Goal: Information Seeking & Learning: Learn about a topic

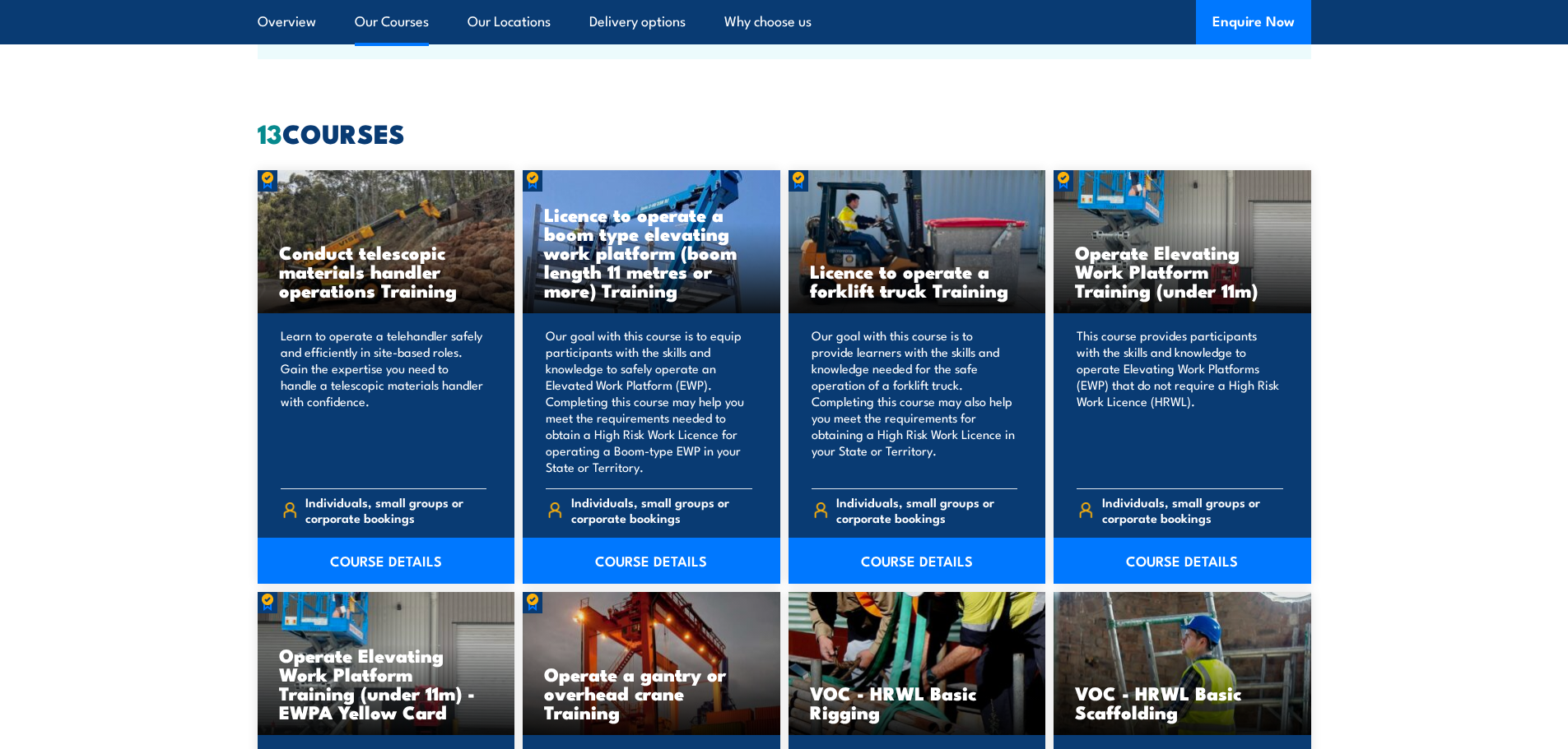
scroll to position [1234, 0]
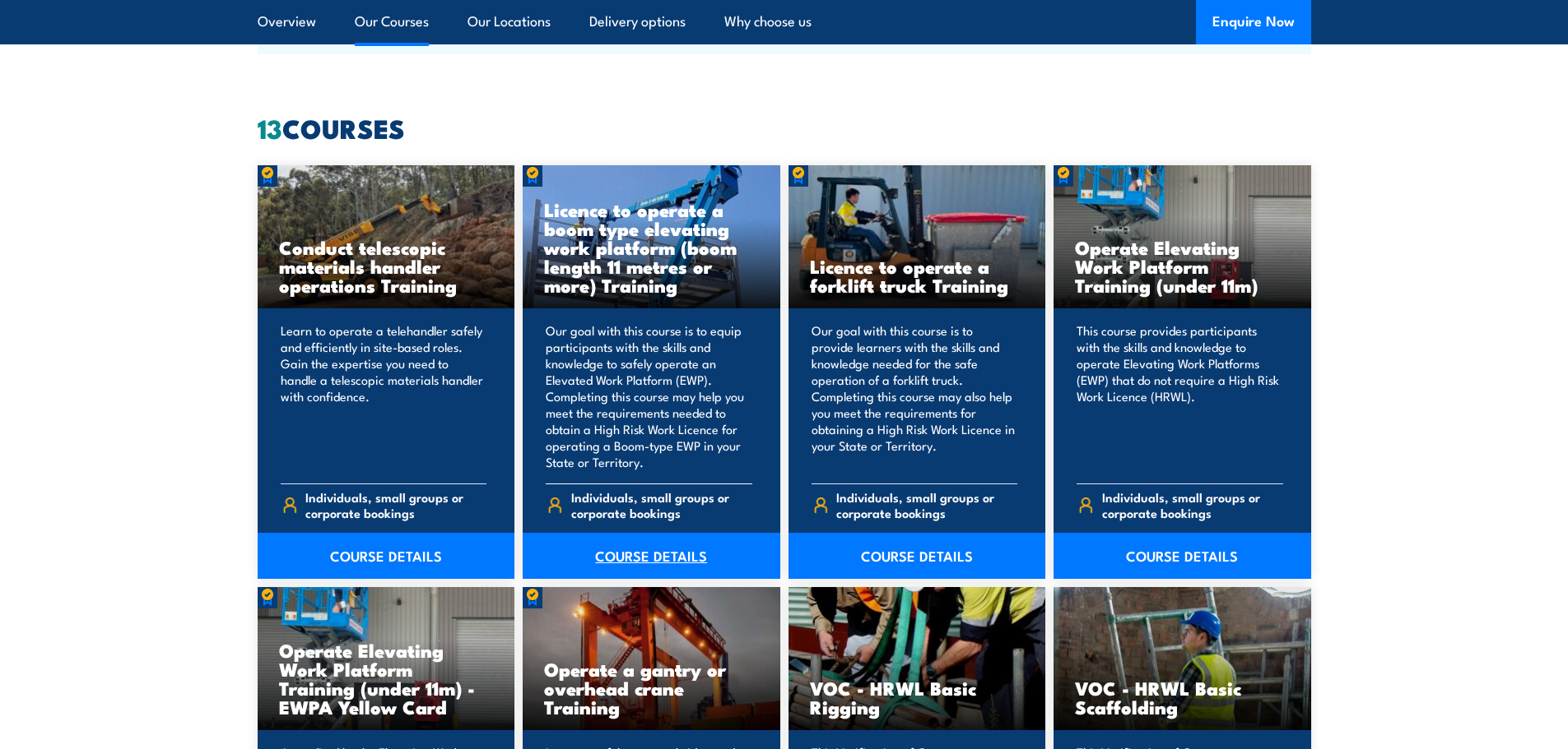
click at [663, 560] on link "COURSE DETAILS" at bounding box center [652, 555] width 258 height 46
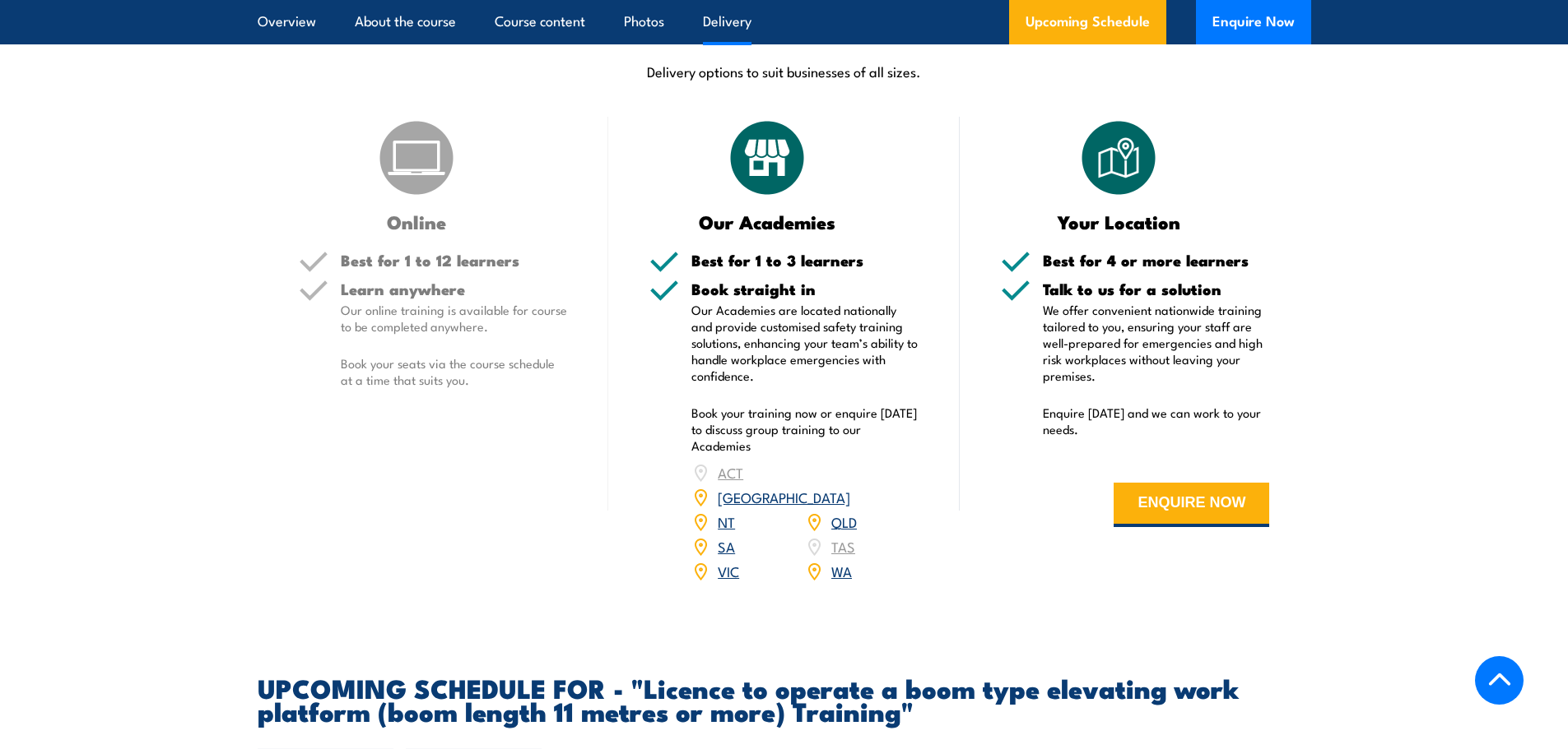
scroll to position [2221, 0]
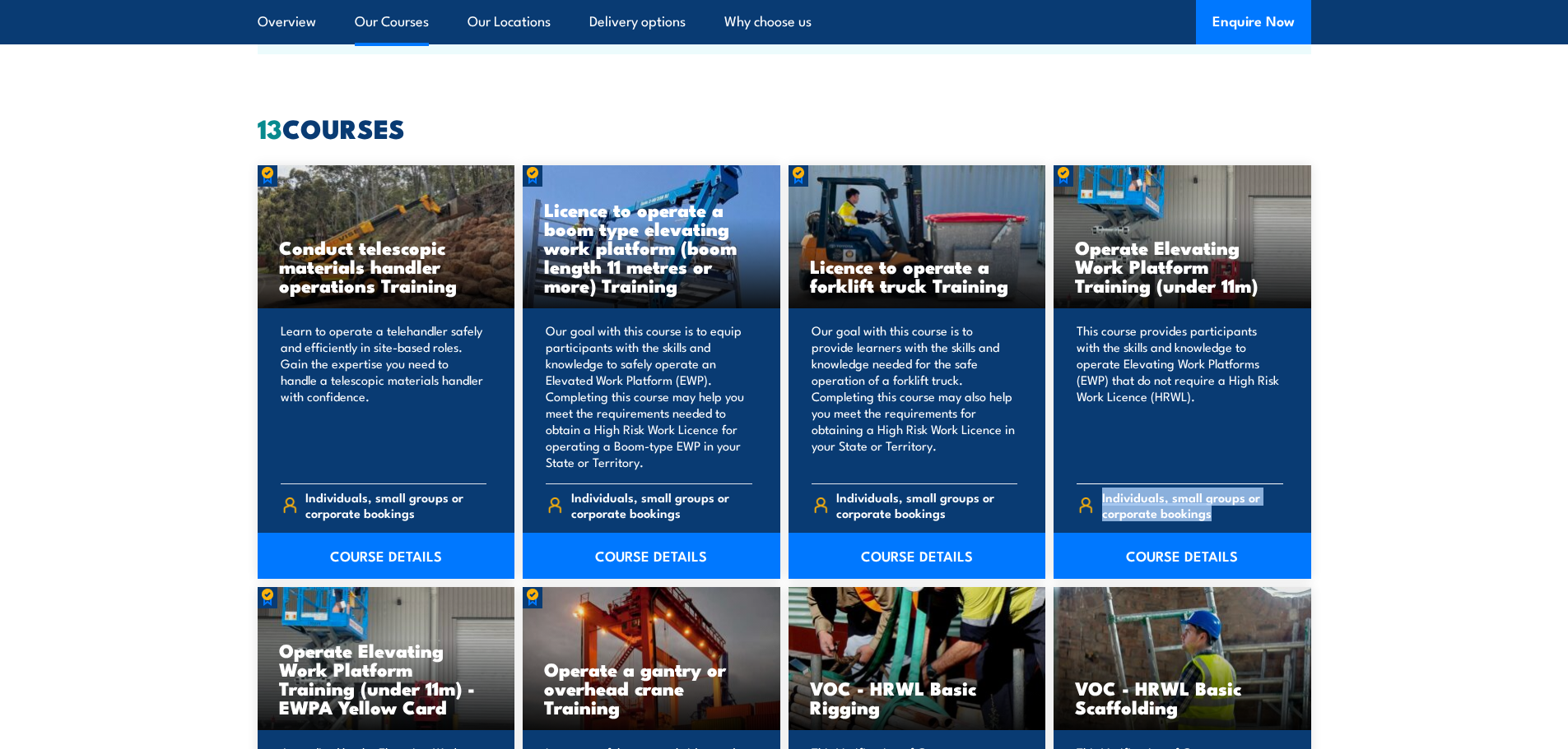
drag, startPoint x: 1102, startPoint y: 497, endPoint x: 1245, endPoint y: 513, distance: 143.9
click at [1245, 513] on span "Individuals, small groups or corporate bookings" at bounding box center [1192, 505] width 181 height 32
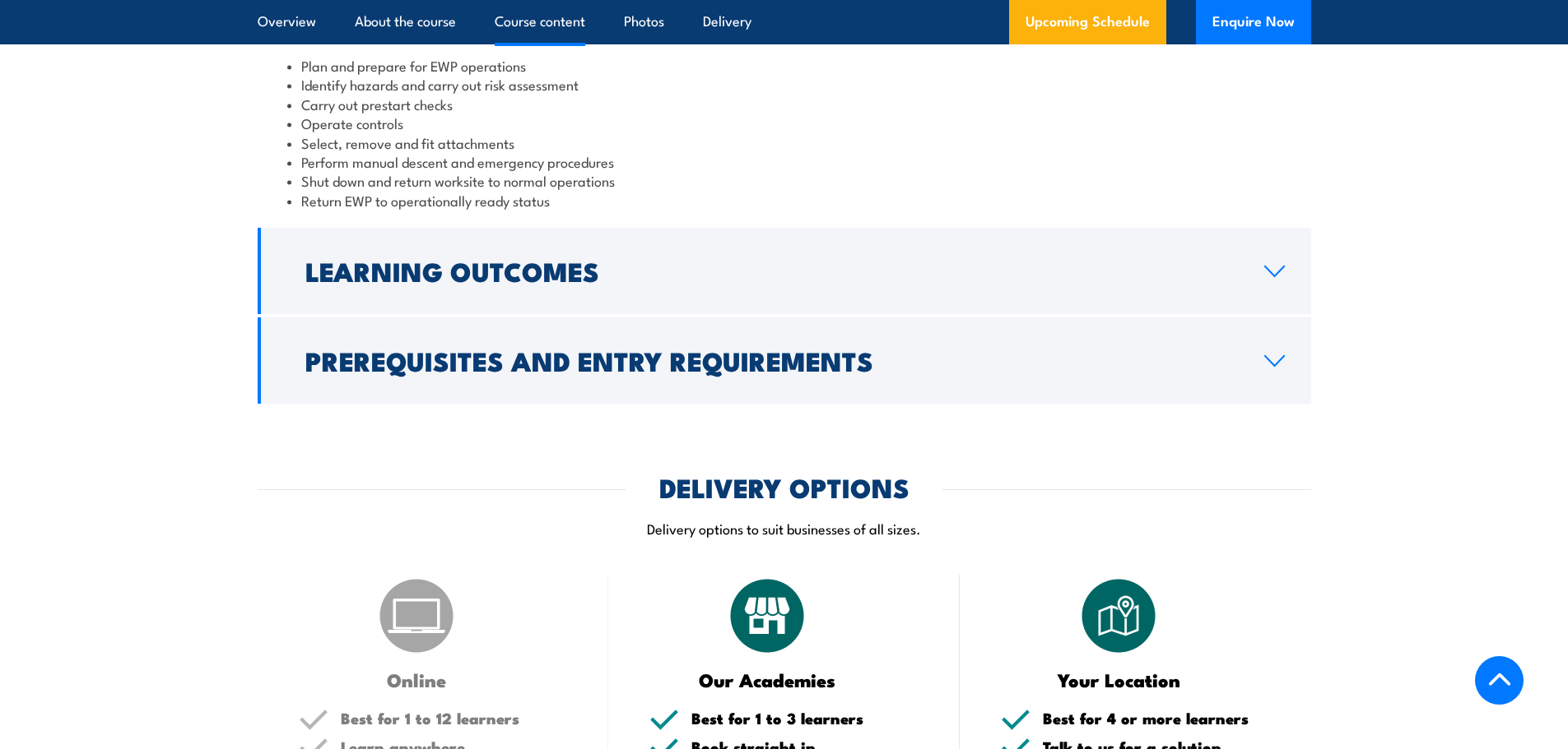
scroll to position [1432, 0]
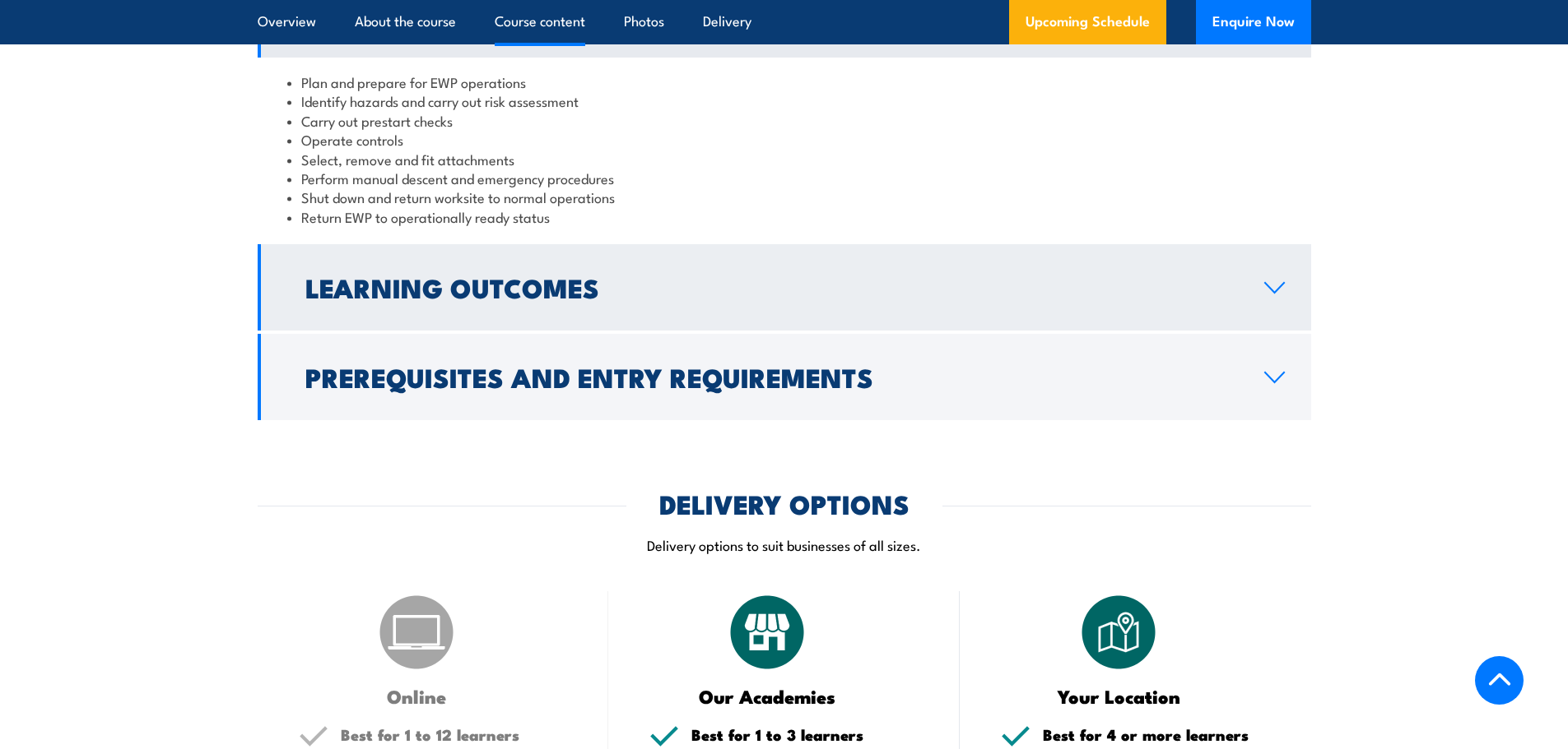
click at [843, 302] on link "Learning Outcomes" at bounding box center [785, 287] width 1054 height 86
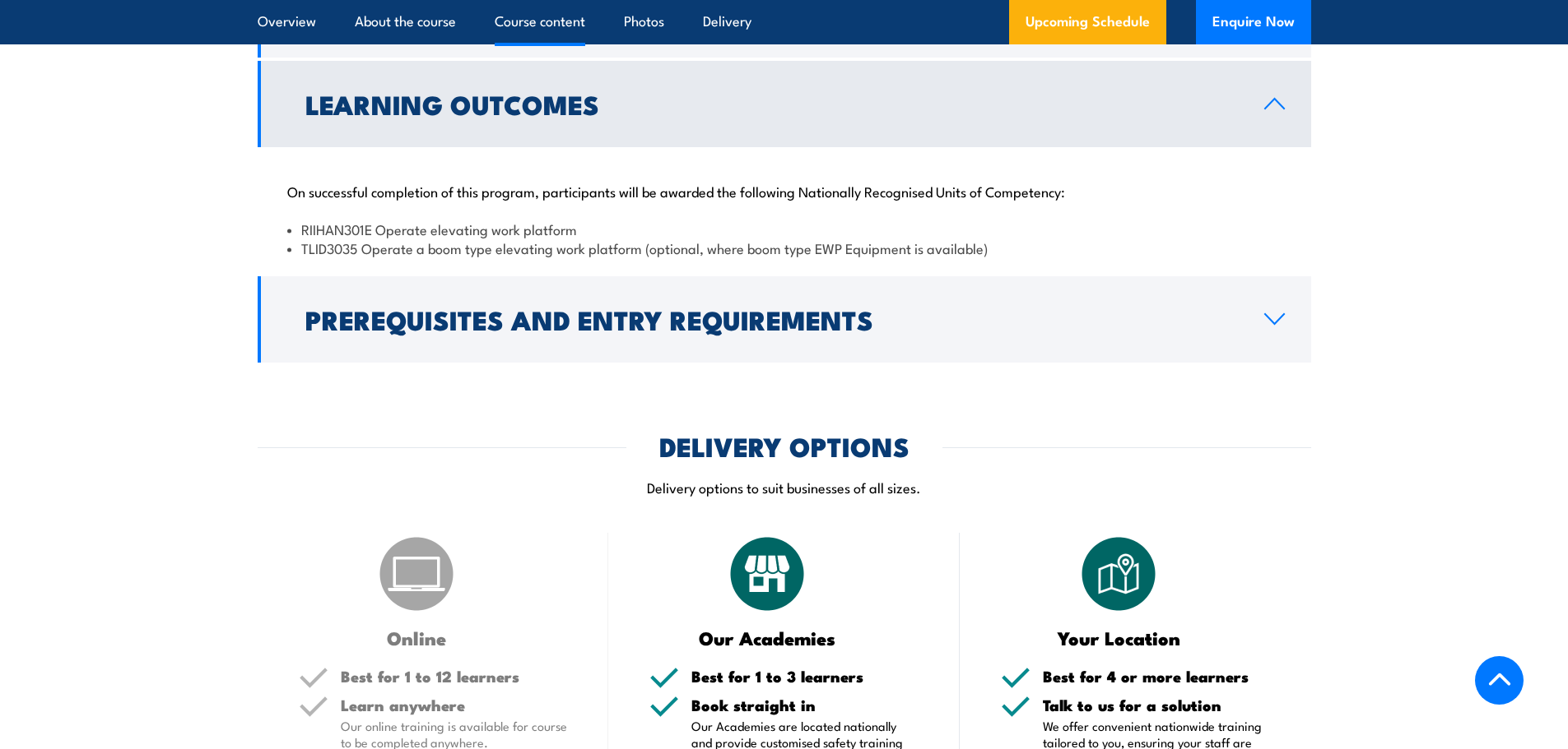
click at [887, 133] on link "Learning Outcomes" at bounding box center [785, 104] width 1054 height 86
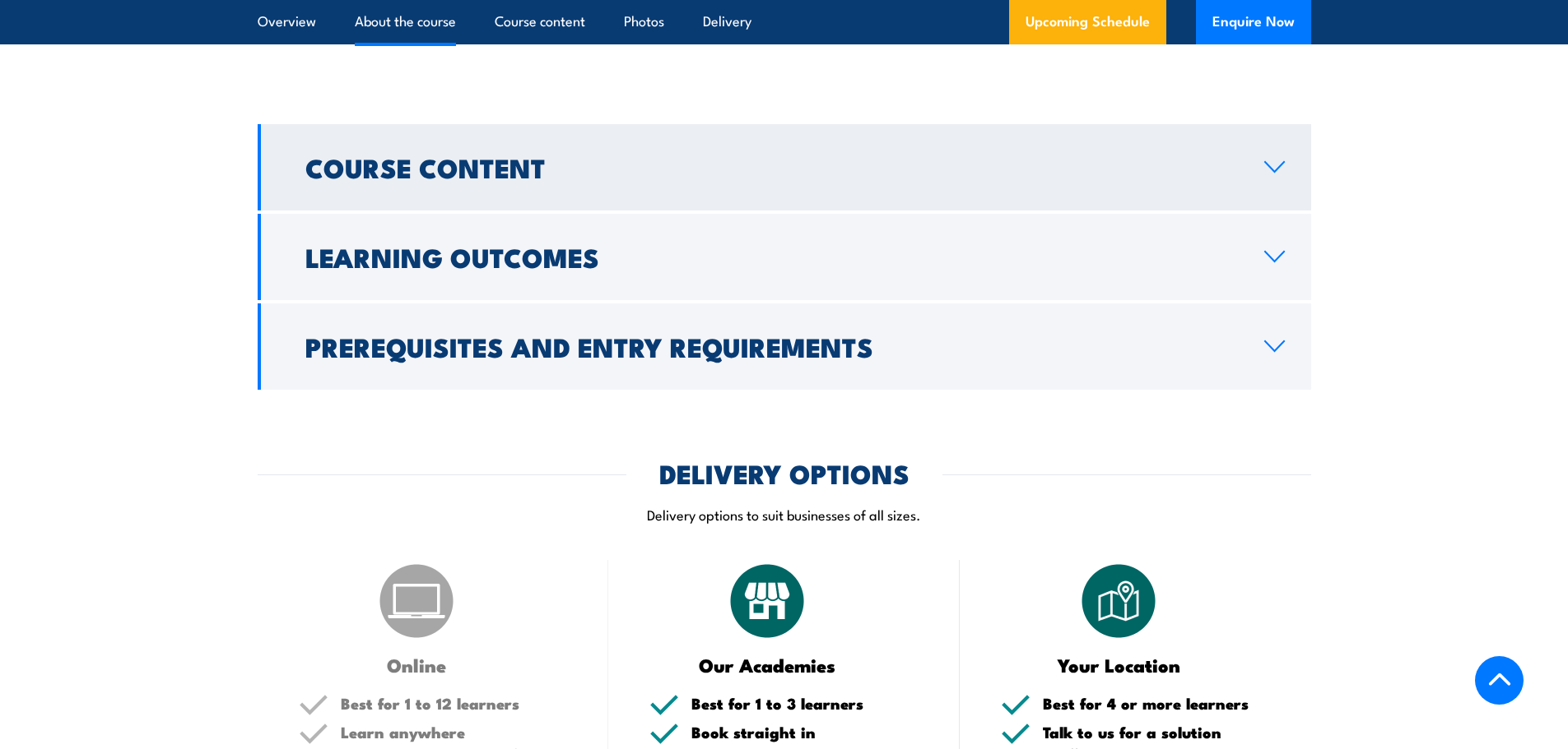
scroll to position [1103, 0]
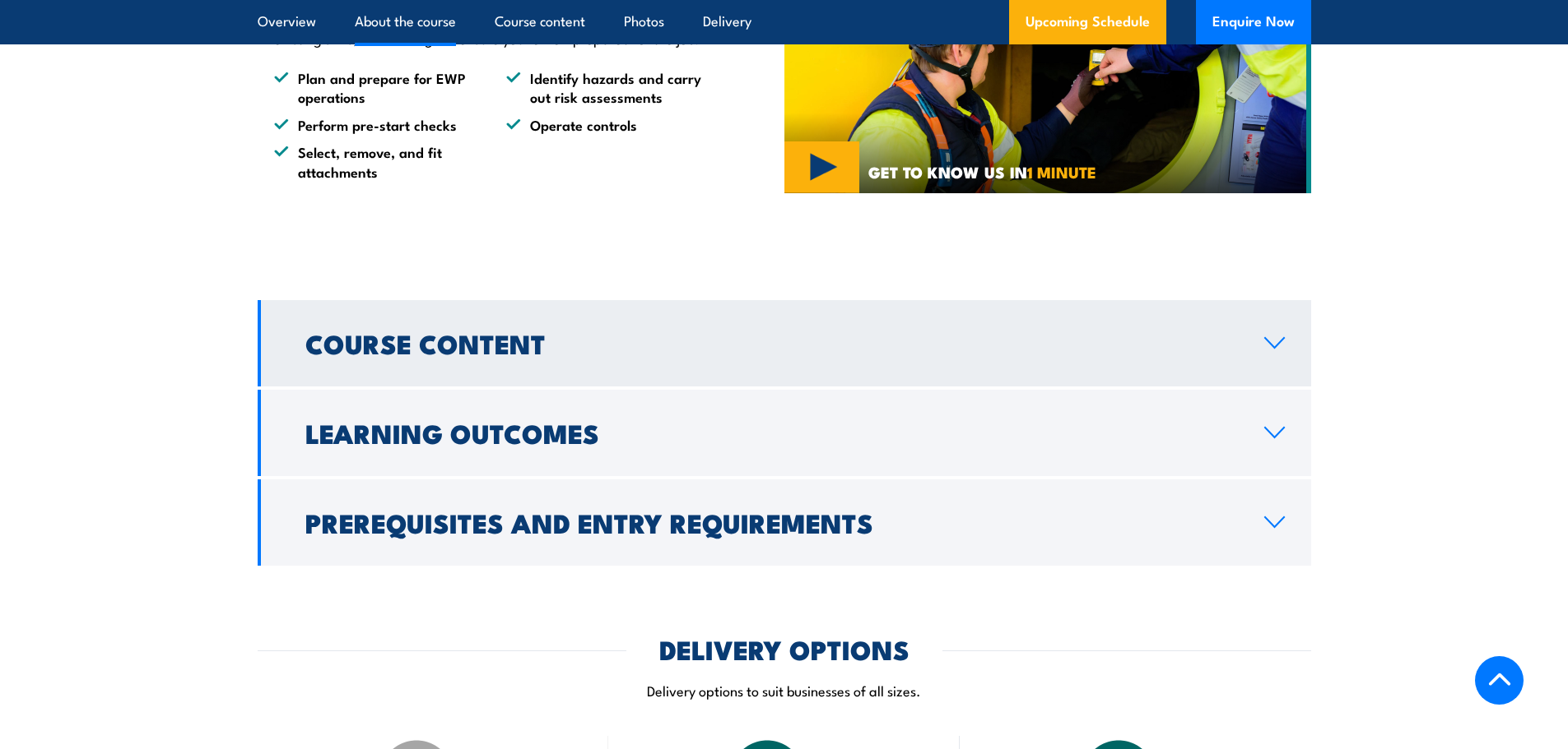
click at [773, 338] on h2 "Course Content" at bounding box center [771, 342] width 932 height 23
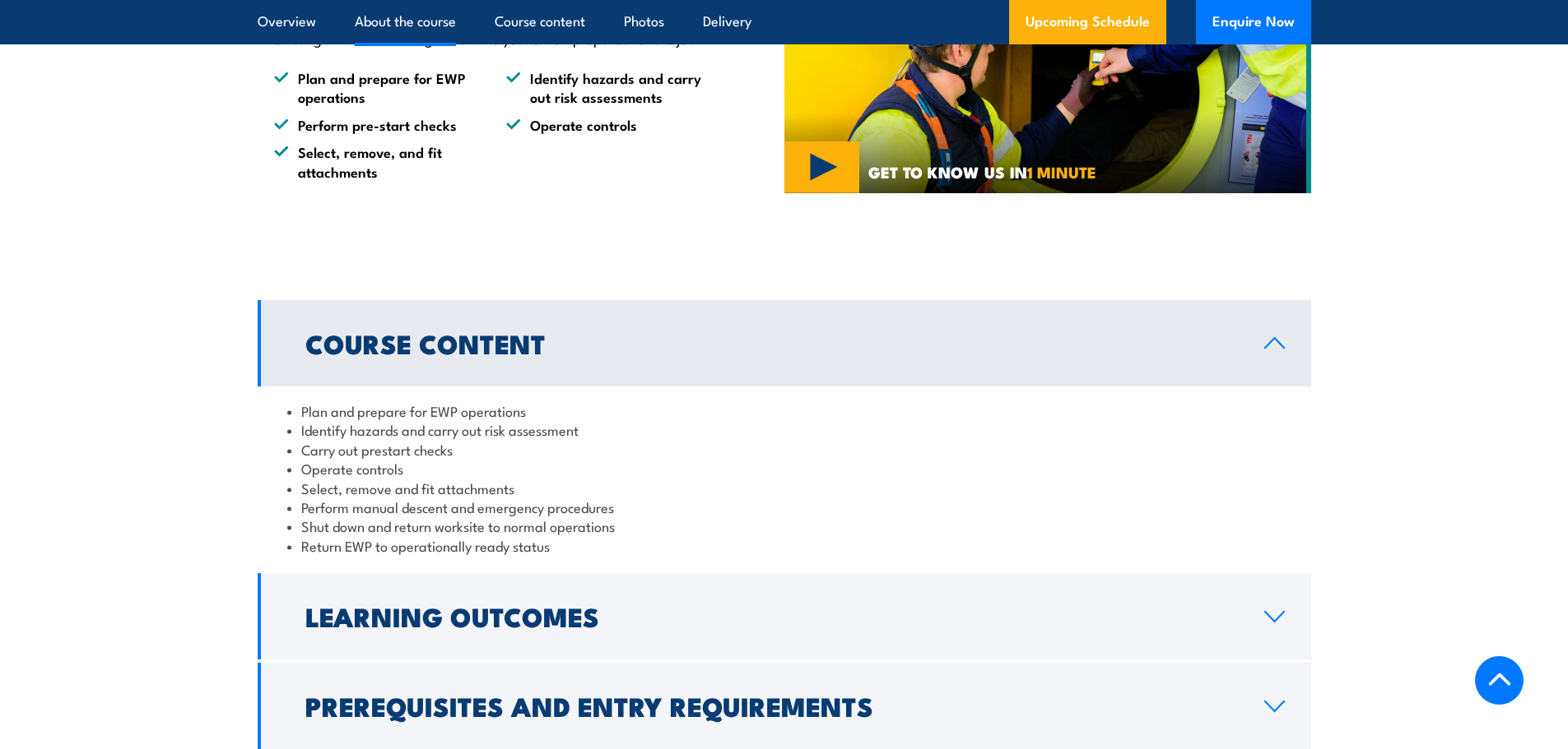
click at [862, 365] on link "Course Content" at bounding box center [785, 343] width 1054 height 86
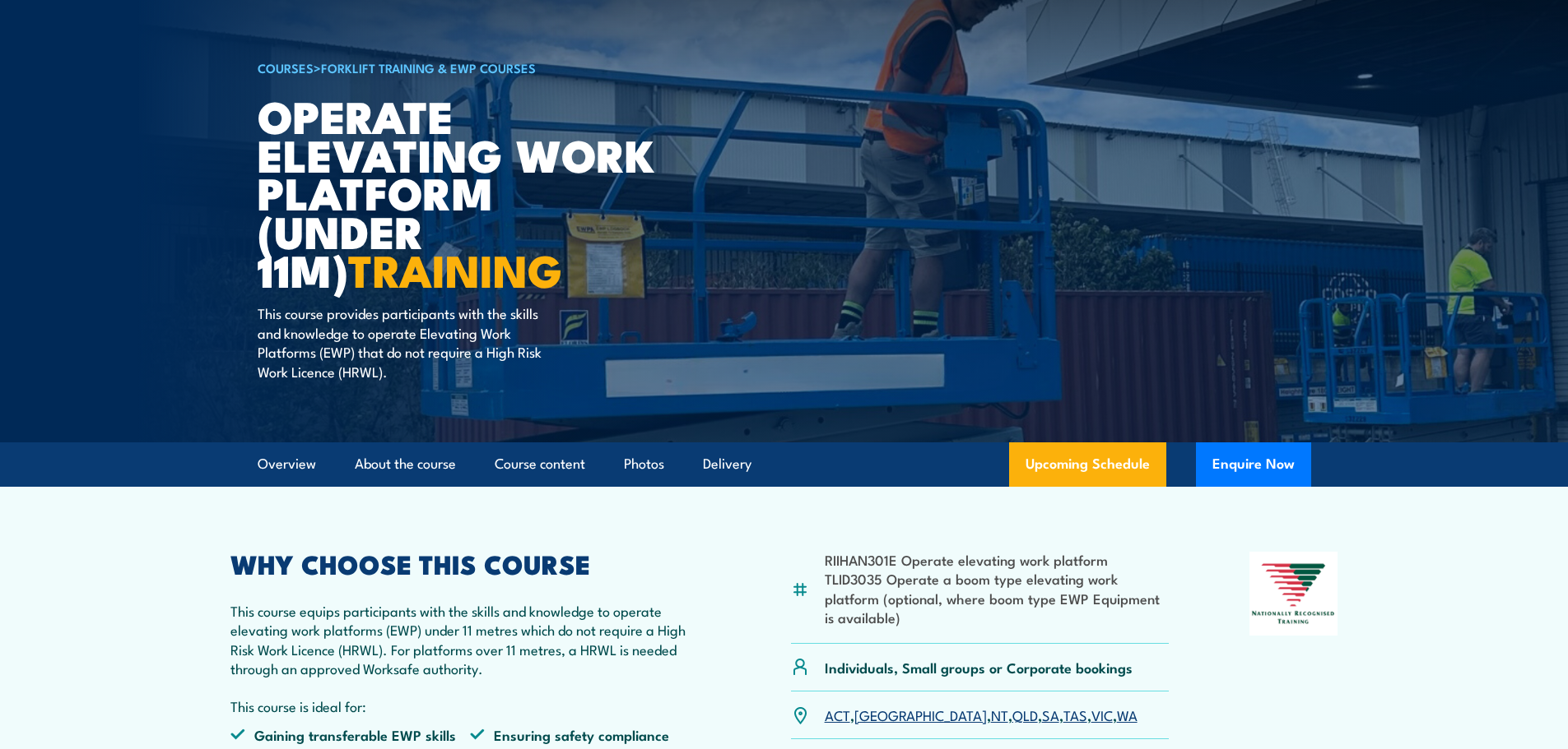
scroll to position [0, 0]
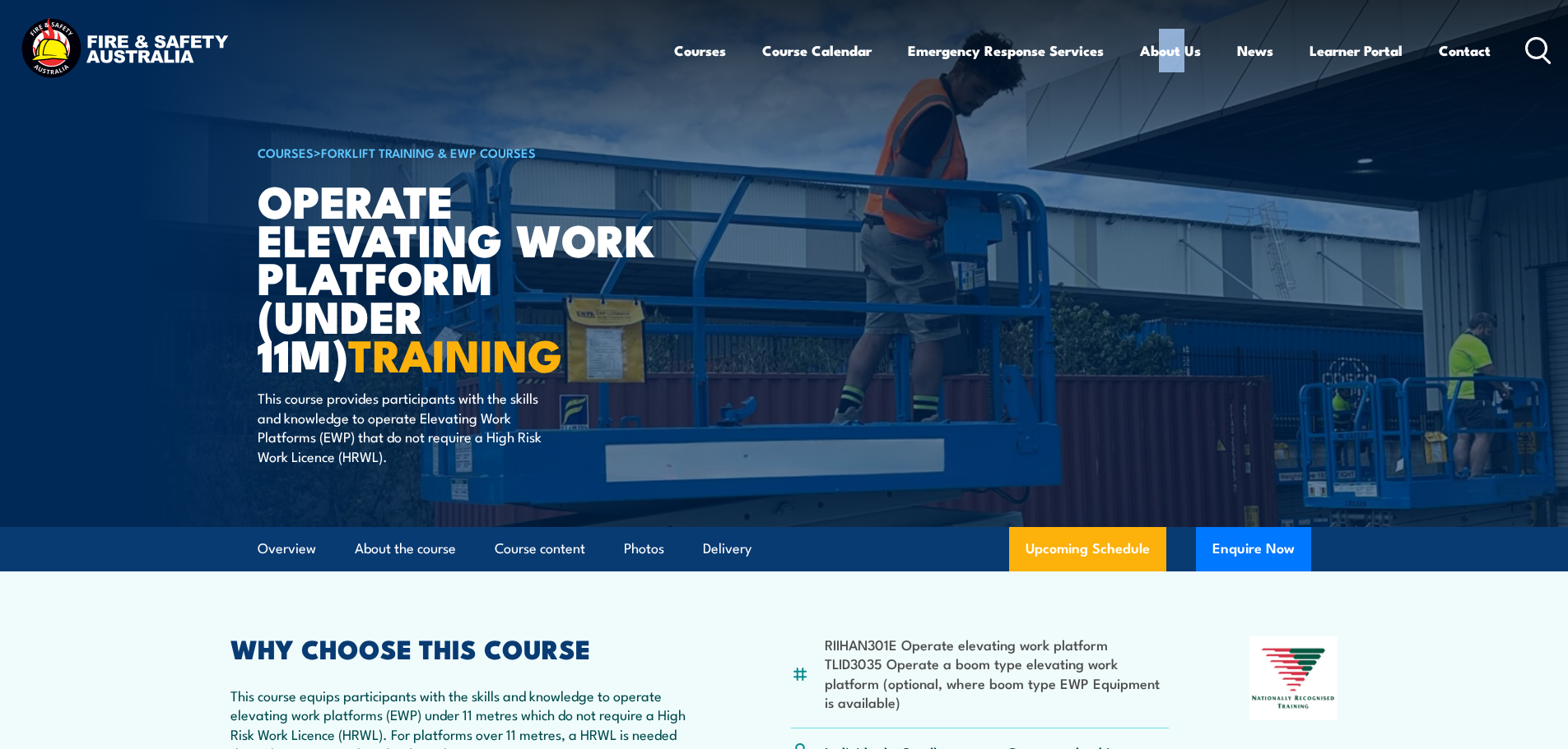
click at [801, 115] on body "Courses Course Calendar Emergency Response Services Services Overview Emergency…" at bounding box center [784, 374] width 1568 height 749
